Goal: Task Accomplishment & Management: Manage account settings

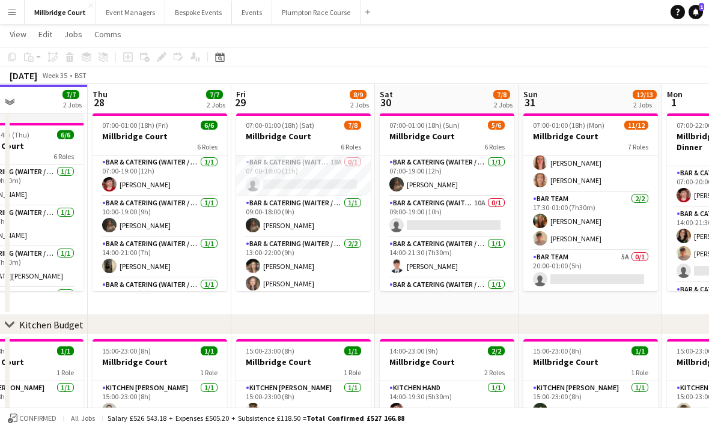
scroll to position [26, 0]
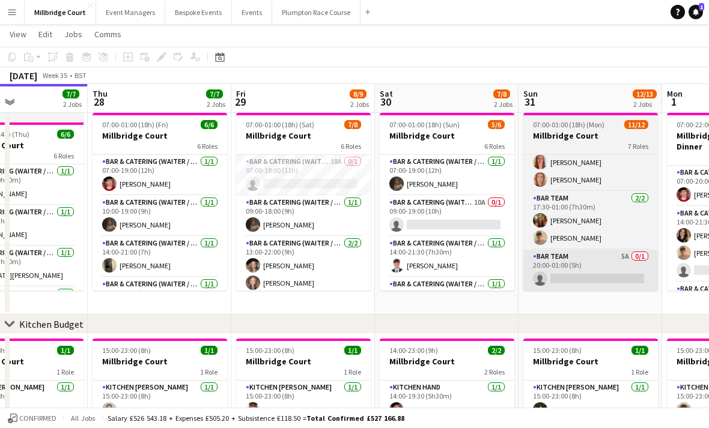
click at [614, 262] on app-card-role "Bar Team 5A 0/1 20:00-01:00 (5h) single-neutral-actions" at bounding box center [590, 270] width 135 height 41
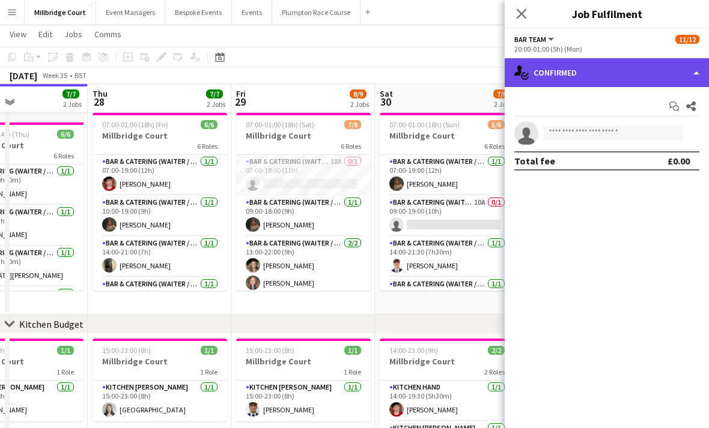
click at [591, 82] on div "single-neutral-actions-check-2 Confirmed" at bounding box center [606, 72] width 204 height 29
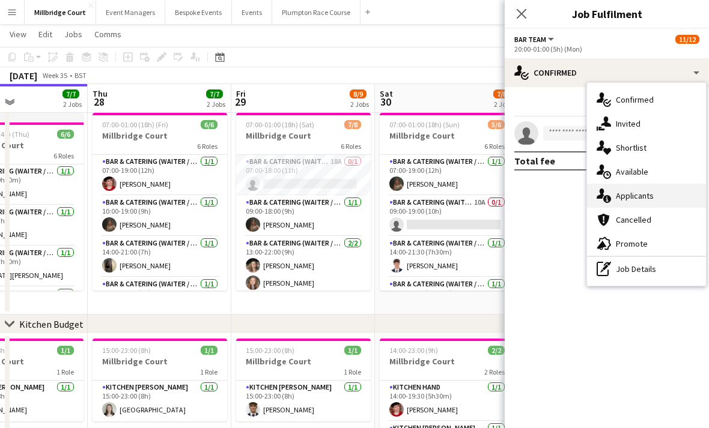
click at [658, 199] on div "single-neutral-actions-information Applicants" at bounding box center [646, 196] width 119 height 24
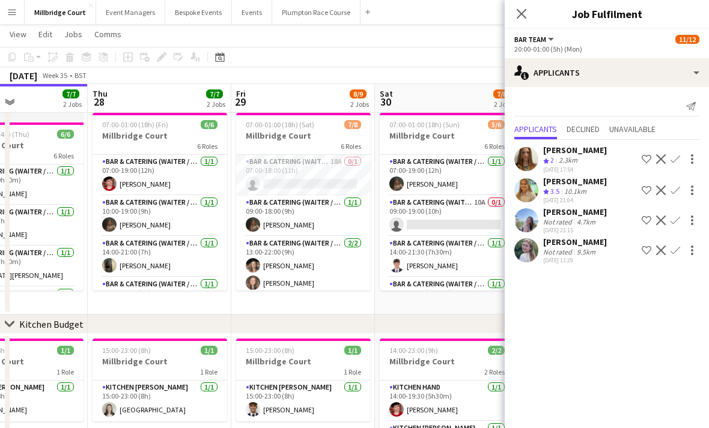
click at [449, 49] on app-toolbar "Copy Paste Paste Command V Paste with crew Command Shift V Paste linked Job [GE…" at bounding box center [354, 57] width 709 height 20
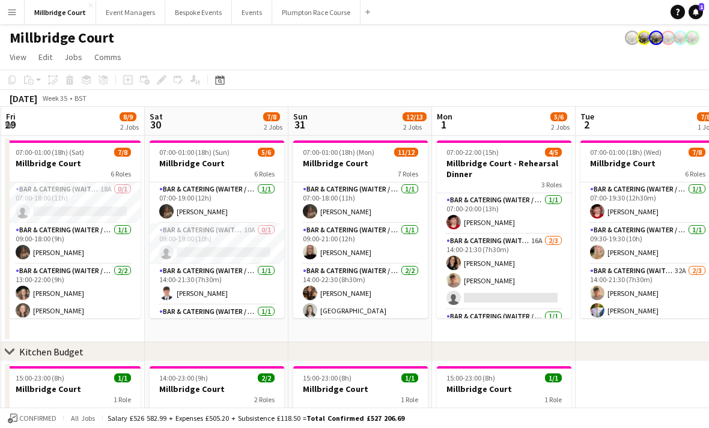
scroll to position [0, 346]
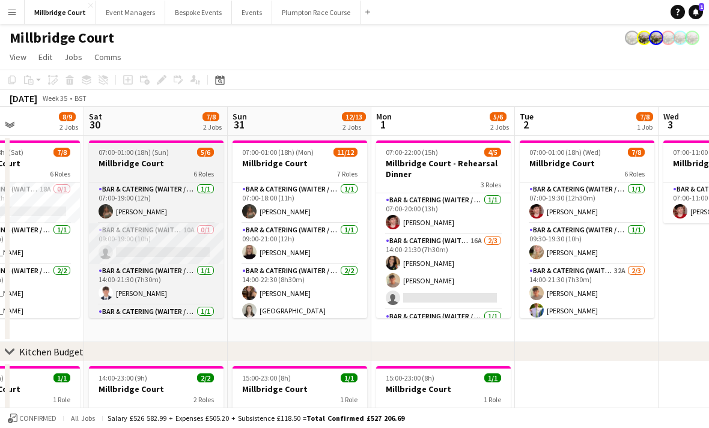
click at [197, 252] on app-card-role "Bar & Catering (Waiter / waitress) 10A 0/1 09:00-19:00 (10h) single-neutral-act…" at bounding box center [156, 243] width 135 height 41
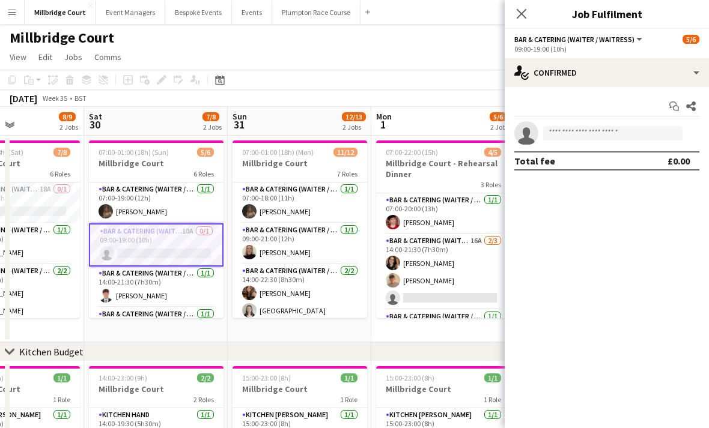
click at [177, 253] on app-card-role "Bar & Catering (Waiter / waitress) 10A 0/1 09:00-19:00 (10h) single-neutral-act…" at bounding box center [156, 244] width 135 height 43
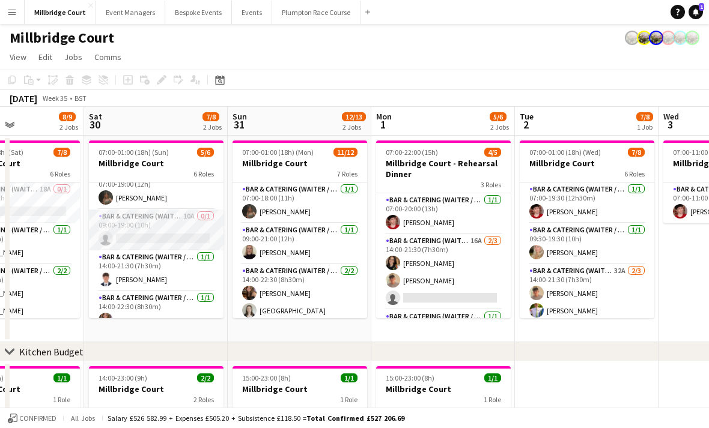
scroll to position [4, 0]
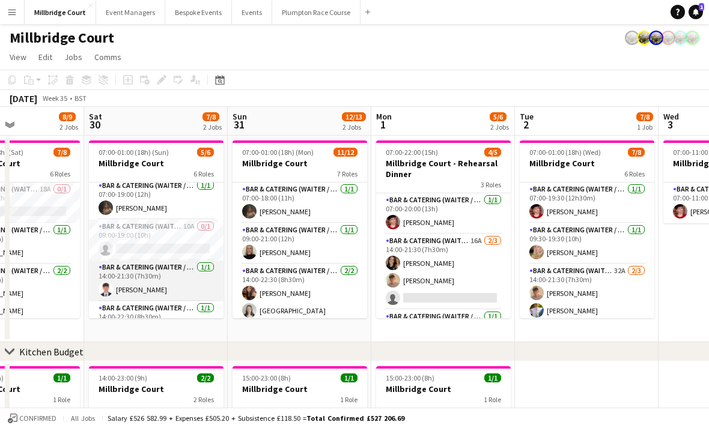
click at [173, 289] on app-card-role "Bar & Catering (Waiter / waitress) [DATE] 14:00-21:30 (7h30m) [PERSON_NAME]" at bounding box center [156, 281] width 135 height 41
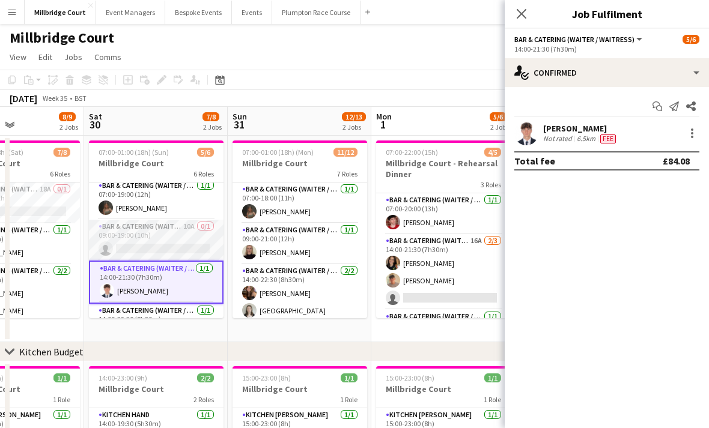
click at [190, 244] on app-card-role "Bar & Catering (Waiter / waitress) 10A 0/1 09:00-19:00 (10h) single-neutral-act…" at bounding box center [156, 240] width 135 height 41
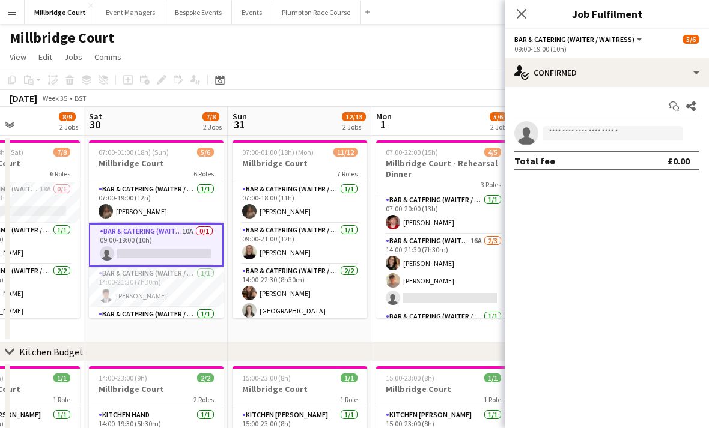
scroll to position [0, 0]
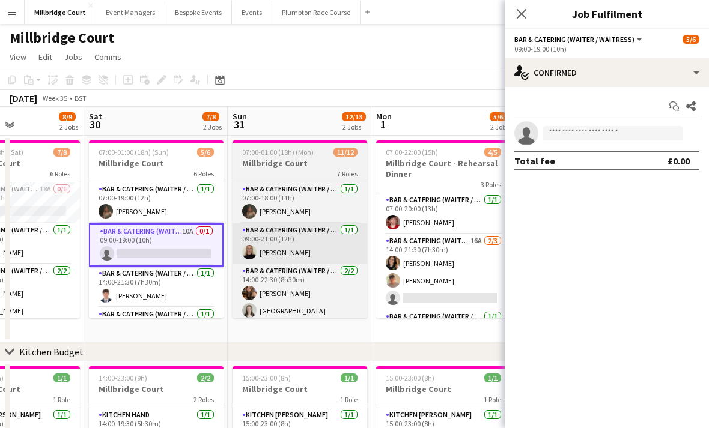
click at [294, 258] on app-card-role "Bar & Catering (Waiter / waitress) [DATE] 09:00-21:00 (12h) [PERSON_NAME]" at bounding box center [299, 243] width 135 height 41
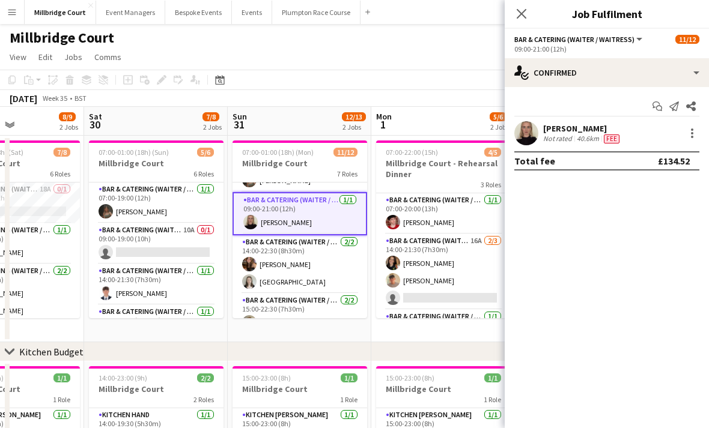
scroll to position [15, 0]
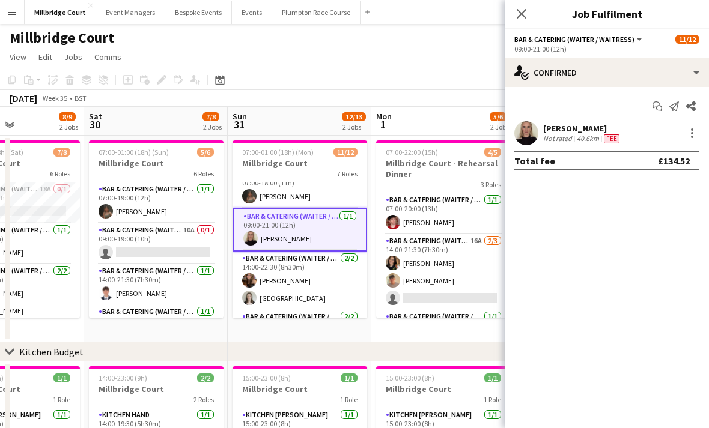
click at [313, 237] on app-card-role "Bar & Catering (Waiter / waitress) [DATE] 09:00-21:00 (12h) [PERSON_NAME]" at bounding box center [299, 229] width 135 height 43
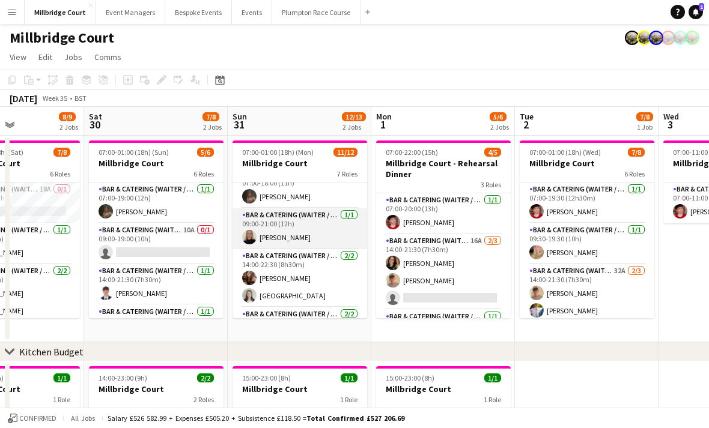
click at [318, 231] on app-card-role "Bar & Catering (Waiter / waitress) [DATE] 09:00-21:00 (12h) [PERSON_NAME]" at bounding box center [299, 228] width 135 height 41
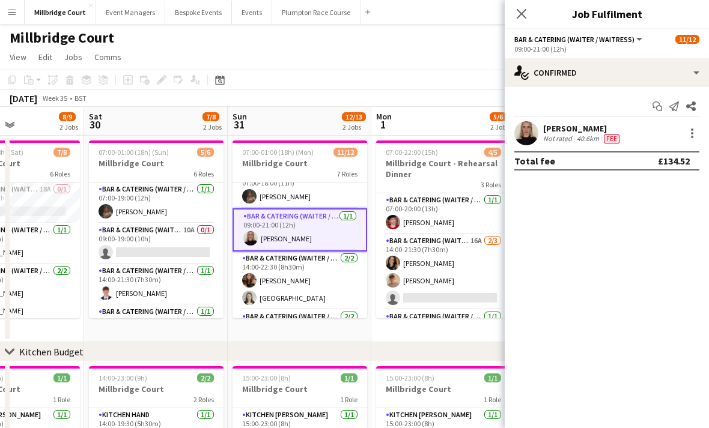
click at [644, 134] on div "[PERSON_NAME] Not rated 40.6km Fee" at bounding box center [606, 133] width 204 height 24
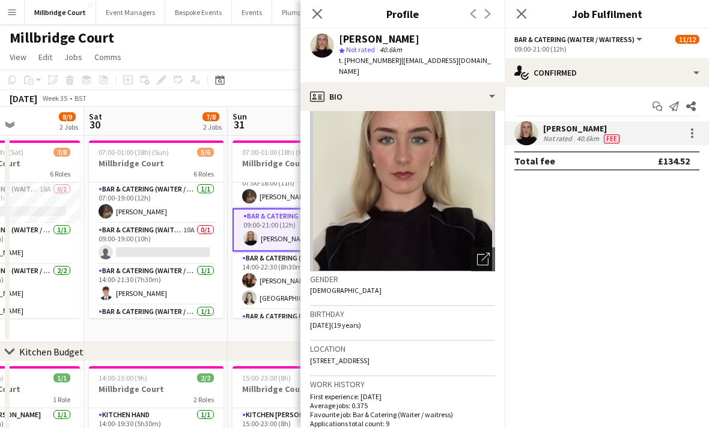
scroll to position [16, 0]
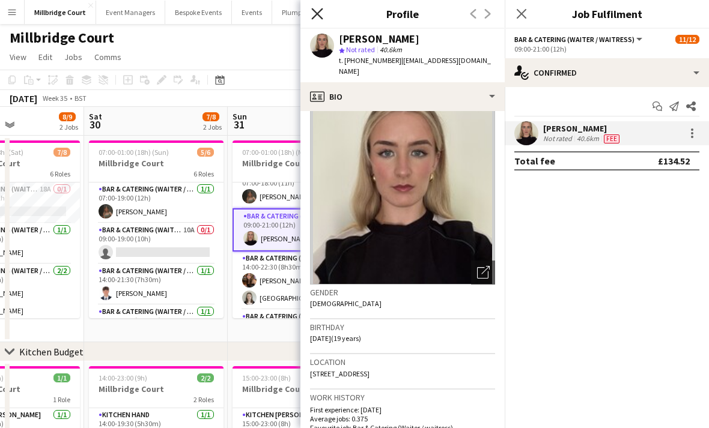
click at [321, 14] on icon "Close pop-in" at bounding box center [316, 13] width 11 height 11
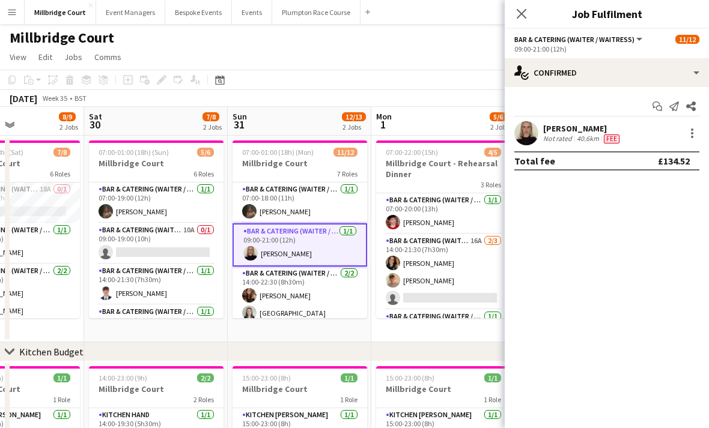
scroll to position [0, 0]
click at [586, 138] on div "40.6km" at bounding box center [587, 139] width 27 height 10
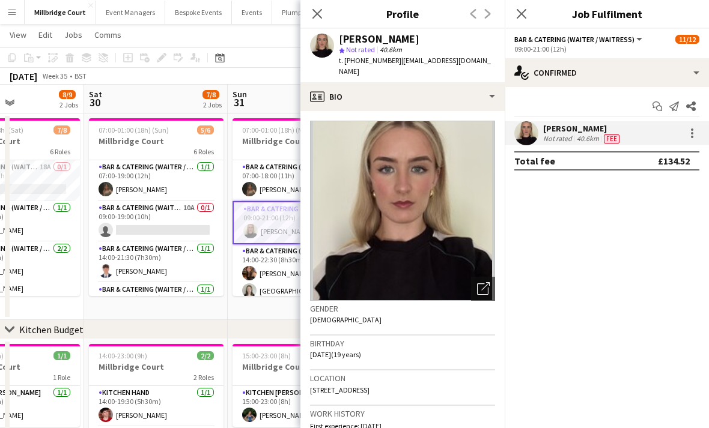
scroll to position [23, 0]
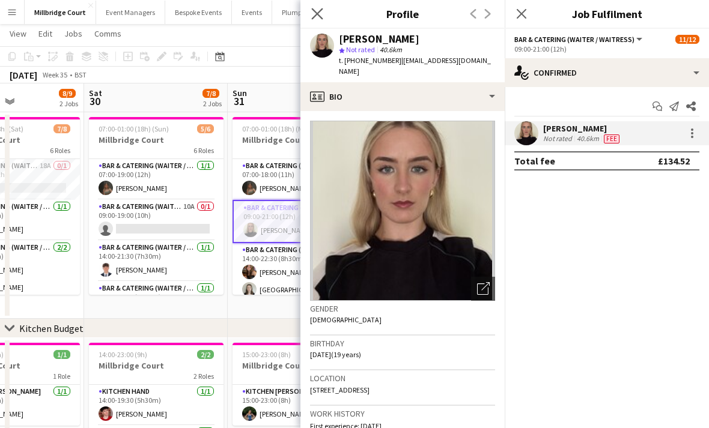
click at [315, 20] on app-icon "Close pop-in" at bounding box center [317, 13] width 17 height 17
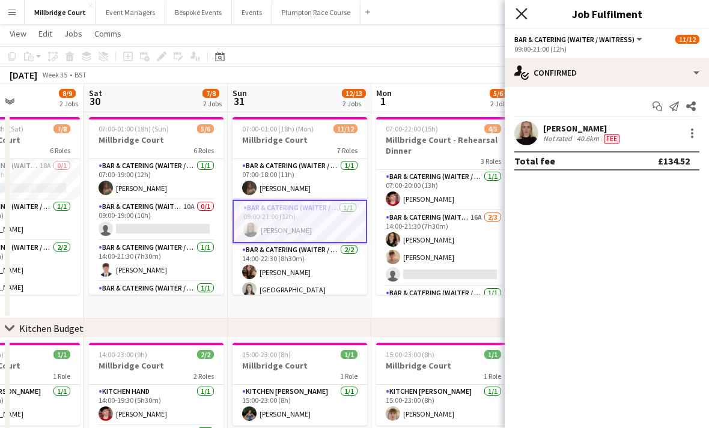
click at [523, 13] on icon "Close pop-in" at bounding box center [520, 13] width 11 height 11
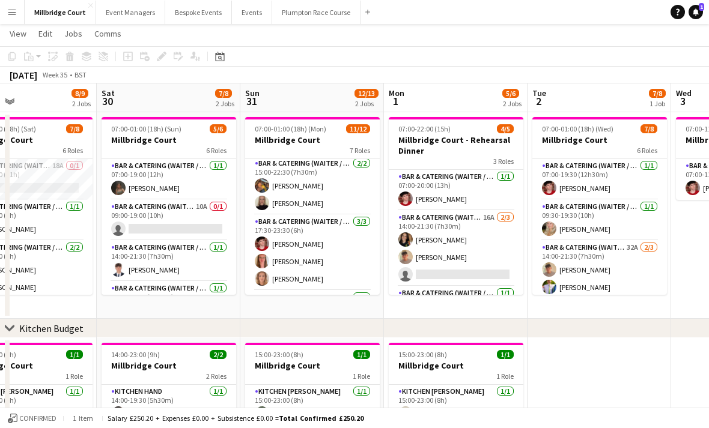
scroll to position [157, 0]
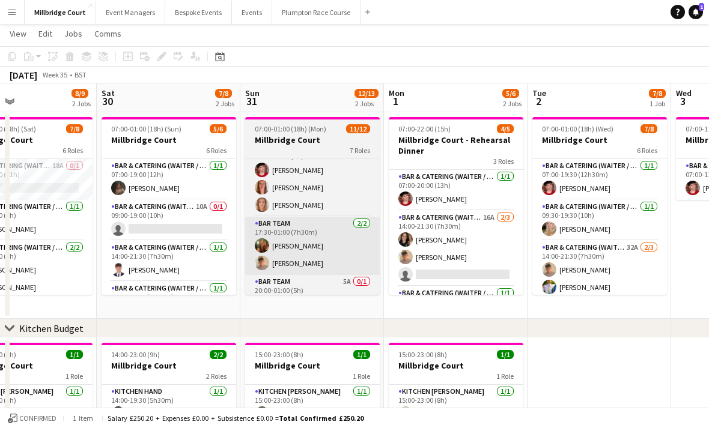
click at [333, 261] on app-card-role "Bar Team [DATE] 17:30-01:00 (7h30m) [PERSON_NAME] [PERSON_NAME]" at bounding box center [312, 246] width 135 height 58
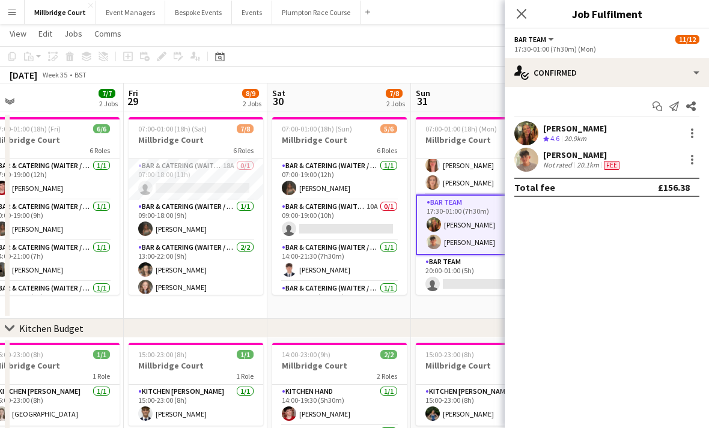
scroll to position [239, 0]
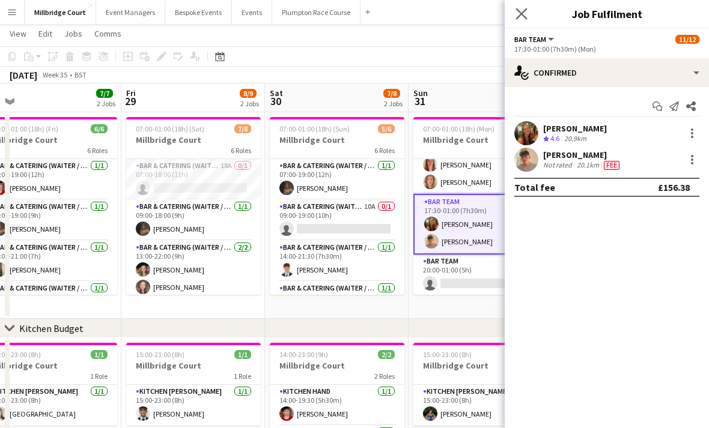
click at [528, 14] on app-icon "Close pop-in" at bounding box center [521, 13] width 17 height 17
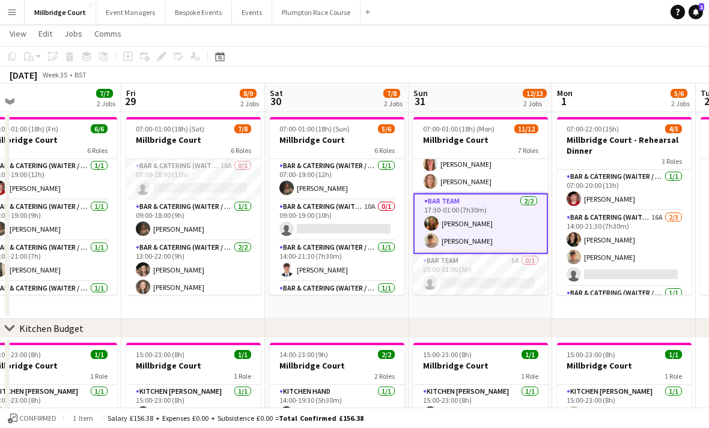
scroll to position [240, 0]
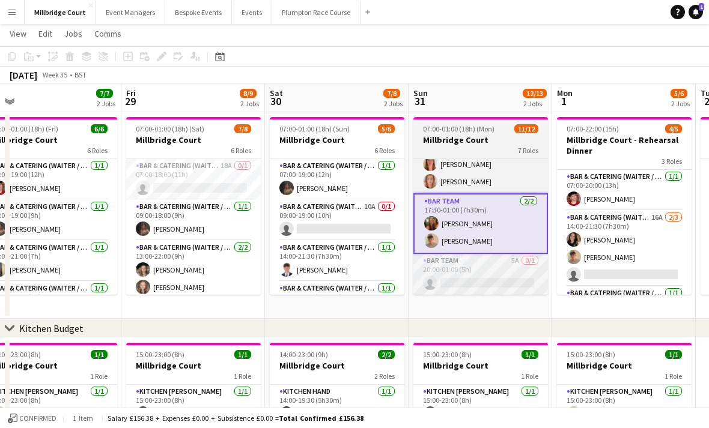
click at [486, 273] on app-card-role "Bar Team 5A 0/1 20:00-01:00 (5h) single-neutral-actions" at bounding box center [480, 274] width 135 height 41
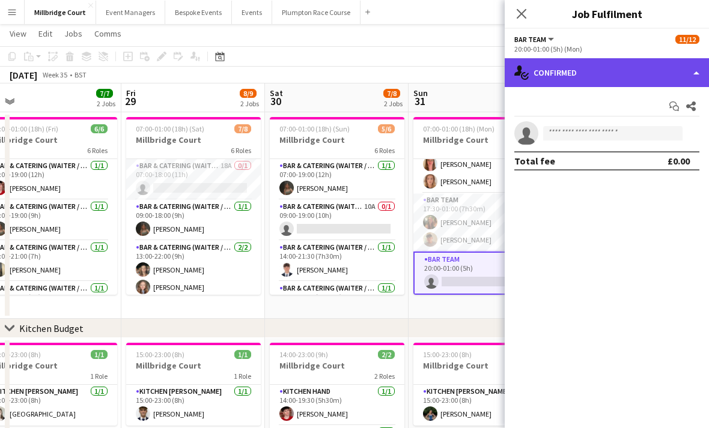
click at [695, 72] on div "single-neutral-actions-check-2 Confirmed" at bounding box center [606, 72] width 204 height 29
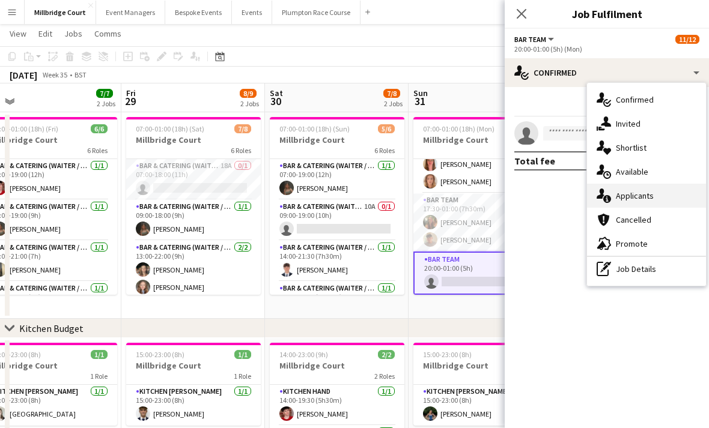
click at [652, 192] on div "single-neutral-actions-information Applicants" at bounding box center [646, 196] width 119 height 24
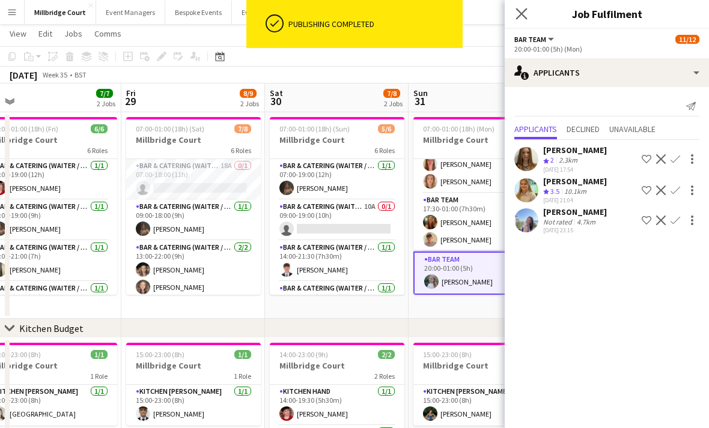
click at [518, 19] on icon "Close pop-in" at bounding box center [520, 13] width 11 height 11
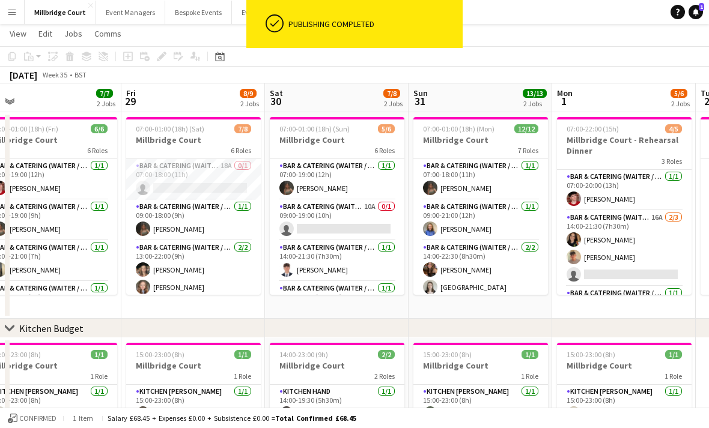
scroll to position [0, 0]
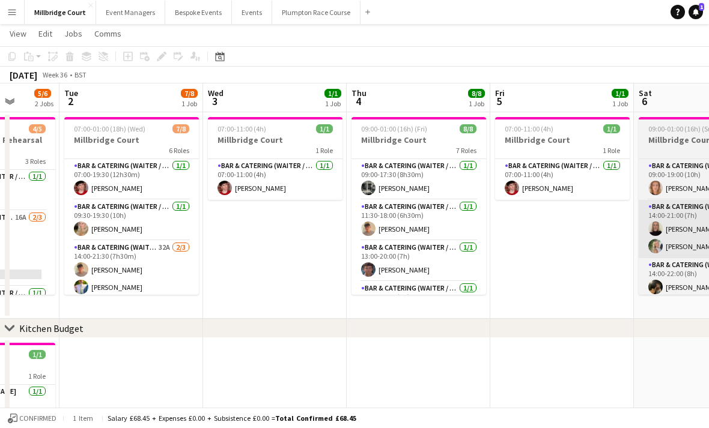
click at [638, 252] on app-card-role "Bar & Catering (Waiter / waitress) [DATE] 14:00-21:00 (7h) [PERSON_NAME] [PERSO…" at bounding box center [705, 229] width 135 height 58
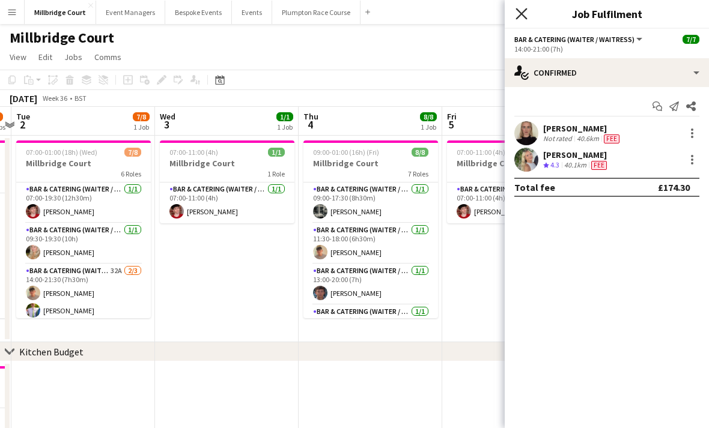
click at [522, 16] on icon "Close pop-in" at bounding box center [520, 13] width 11 height 11
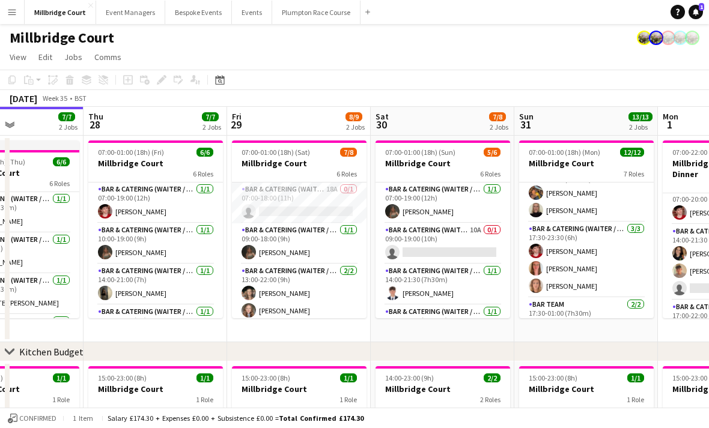
scroll to position [157, 0]
click at [584, 246] on app-card-role "Bar & Catering (Waiter / waitress) [DATE] 17:30-23:30 (6h) [PERSON_NAME] [PERSO…" at bounding box center [586, 262] width 135 height 76
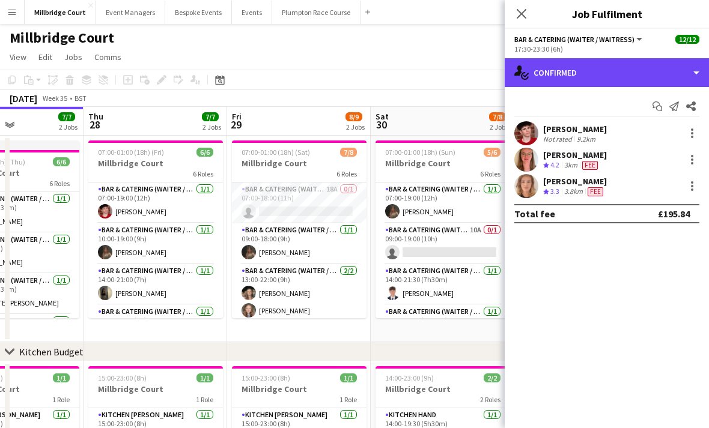
click at [692, 76] on div "single-neutral-actions-check-2 Confirmed" at bounding box center [606, 72] width 204 height 29
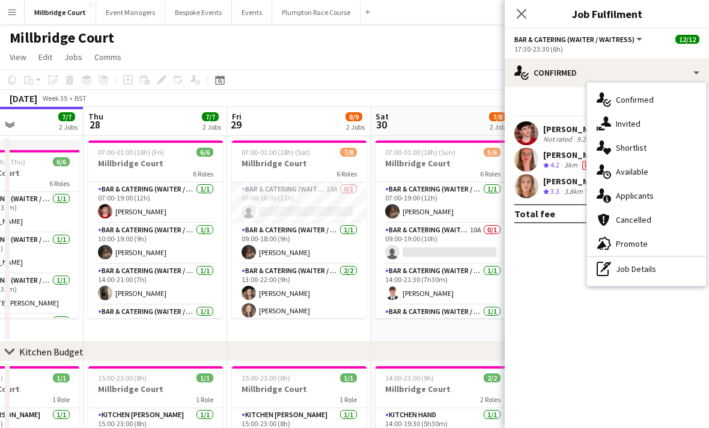
click at [653, 196] on div "single-neutral-actions-information Applicants" at bounding box center [646, 196] width 119 height 24
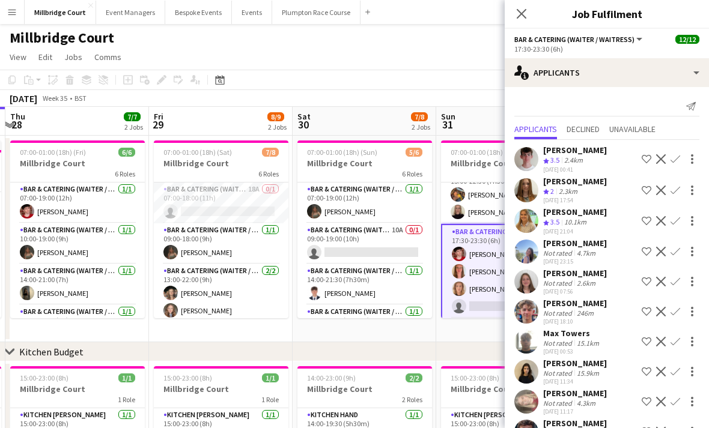
scroll to position [0, 449]
